Goal: Information Seeking & Learning: Learn about a topic

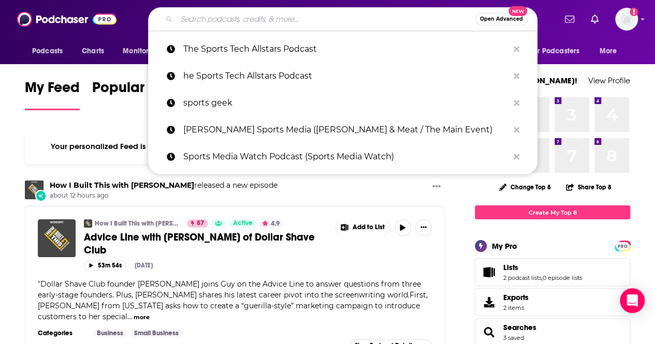
click at [249, 21] on input "Search podcasts, credits, & more..." at bounding box center [326, 19] width 299 height 17
paste input "Stupid Sexy Privacy,"
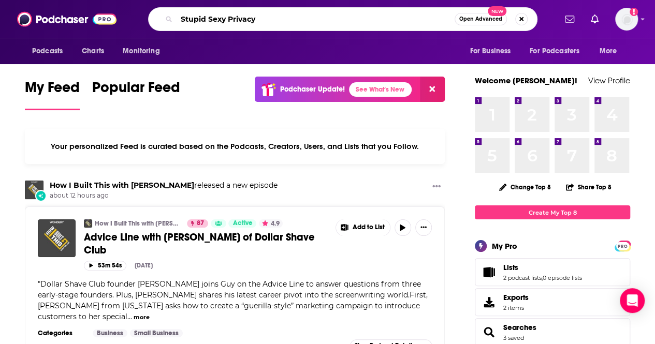
type input "Stupid Sexy Privacy"
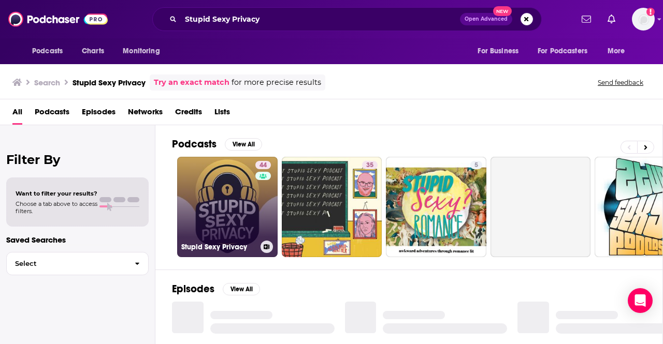
click at [228, 203] on link "44 Stupid Sexy Privacy" at bounding box center [227, 207] width 100 height 100
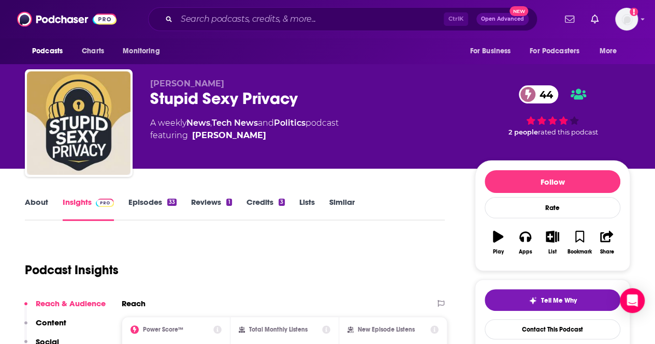
click at [253, 101] on div "Stupid Sexy Privacy 44" at bounding box center [304, 99] width 308 height 20
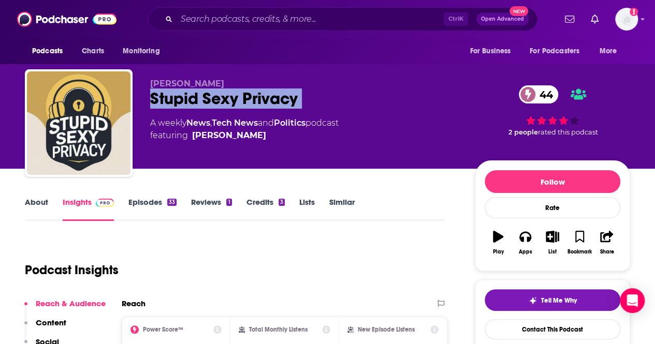
click at [253, 101] on div "Stupid Sexy Privacy 44" at bounding box center [304, 99] width 308 height 20
copy div "Stupid Sexy Privacy 44"
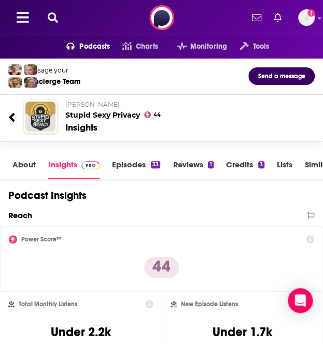
scroll to position [1, 0]
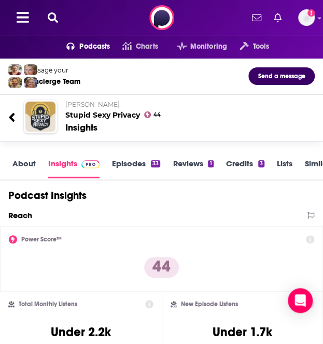
click at [27, 162] on link "About" at bounding box center [23, 168] width 23 height 20
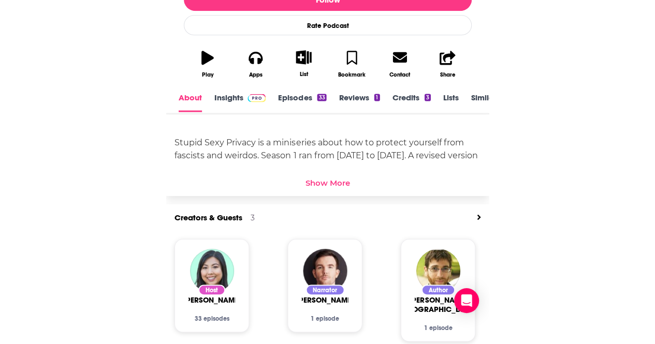
scroll to position [296, 0]
